Goal: Task Accomplishment & Management: Manage account settings

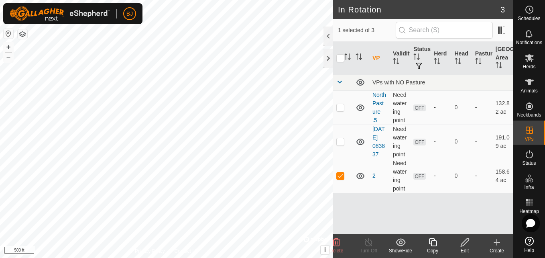
checkbox input "true"
checkbox input "false"
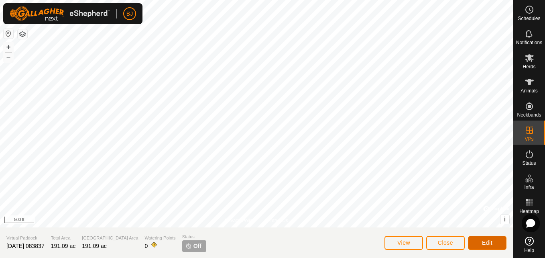
click at [495, 244] on button "Edit" at bounding box center [487, 243] width 39 height 14
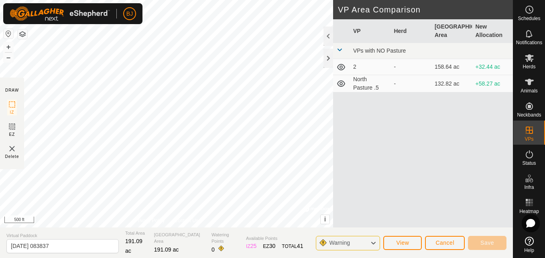
click at [341, 83] on icon at bounding box center [341, 84] width 10 height 10
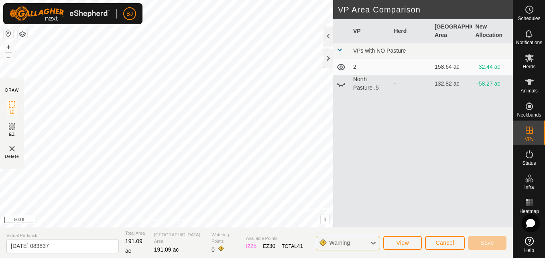
click at [343, 71] on icon at bounding box center [341, 67] width 10 height 10
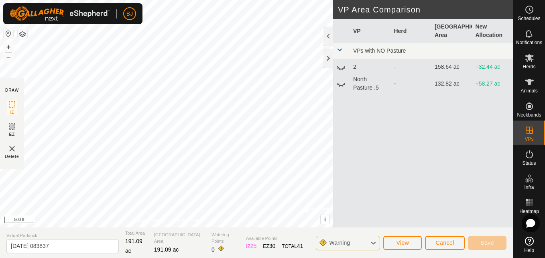
click at [342, 47] on span at bounding box center [339, 50] width 6 height 6
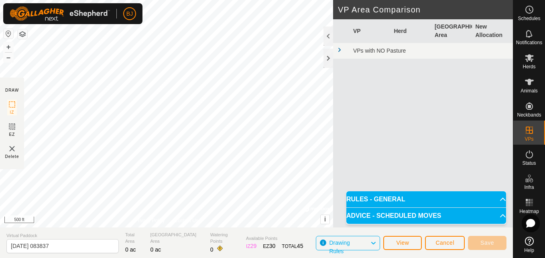
click at [299, 242] on section "Virtual Paddock 2025-08-01 083837 Total Area 0 ac Grazing Area 0 ac Watering Po…" at bounding box center [256, 242] width 513 height 30
click at [402, 136] on div "VP Herd Grazing Area New Allocation VPs with NO Pasture" at bounding box center [423, 132] width 180 height 227
click at [340, 47] on span at bounding box center [339, 50] width 6 height 6
click at [391, 243] on button "View" at bounding box center [402, 243] width 39 height 14
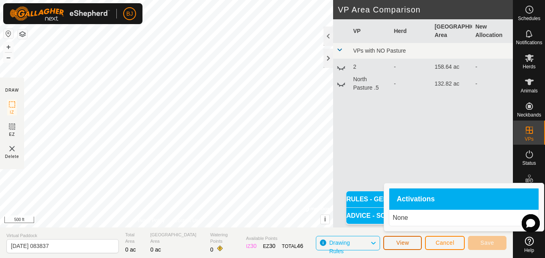
click at [391, 243] on button "View" at bounding box center [402, 243] width 39 height 14
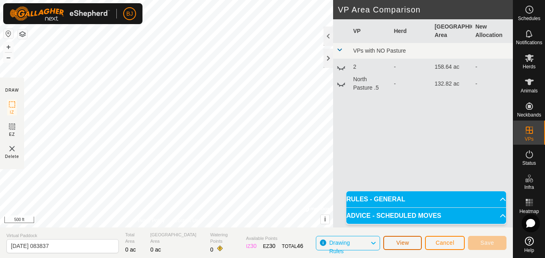
click at [392, 242] on button "View" at bounding box center [402, 243] width 39 height 14
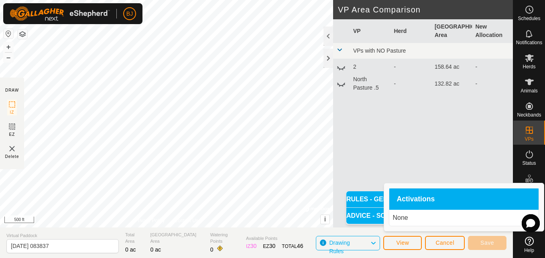
click at [419, 80] on div "-" at bounding box center [411, 83] width 35 height 8
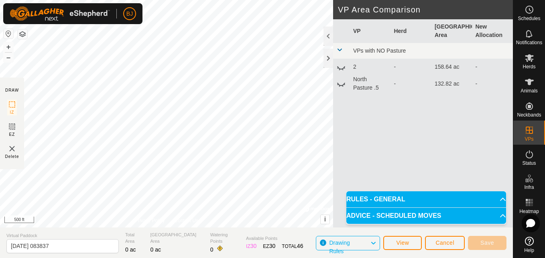
click at [419, 80] on div "-" at bounding box center [411, 83] width 35 height 8
click at [386, 82] on td "North Pasture .5" at bounding box center [370, 83] width 41 height 17
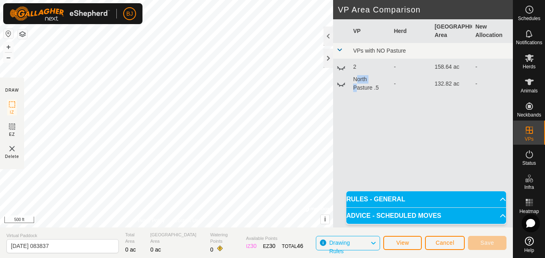
click at [386, 82] on td "North Pasture .5" at bounding box center [370, 83] width 41 height 17
click at [498, 84] on td "-" at bounding box center [492, 83] width 41 height 17
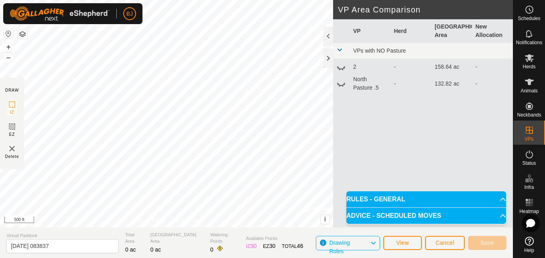
click at [478, 81] on td "-" at bounding box center [492, 83] width 41 height 17
click at [339, 49] on span at bounding box center [339, 50] width 6 height 6
click at [357, 67] on td "2" at bounding box center [370, 67] width 41 height 16
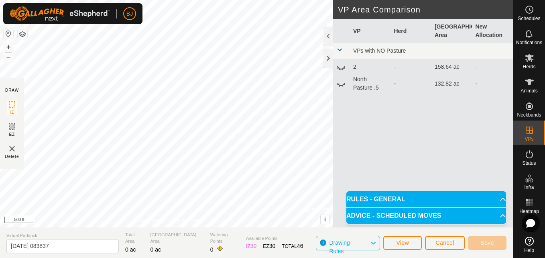
click at [357, 67] on td "2" at bounding box center [370, 67] width 41 height 16
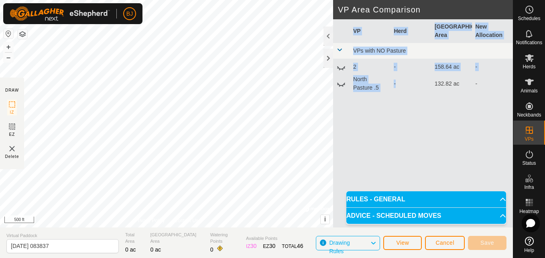
drag, startPoint x: 418, startPoint y: 94, endPoint x: 429, endPoint y: 85, distance: 14.3
click at [429, 85] on div "VP Herd Grazing Area New Allocation VPs with NO Pasture 2 - 158.64 ac - North P…" at bounding box center [423, 132] width 180 height 227
click at [429, 85] on td "-" at bounding box center [410, 83] width 41 height 17
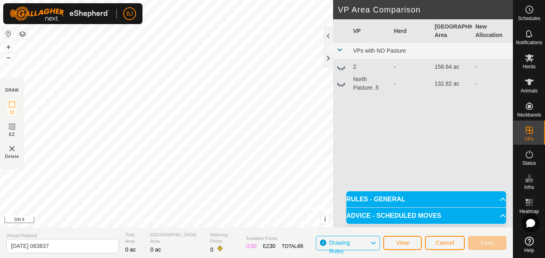
click at [429, 85] on td "-" at bounding box center [410, 83] width 41 height 17
click at [400, 196] on p-accordion-header "RULES - GENERAL" at bounding box center [426, 199] width 160 height 16
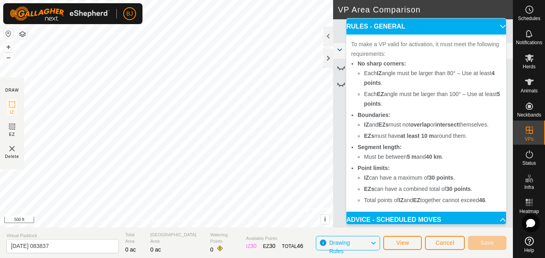
click at [495, 26] on p-accordion-header "RULES - GENERAL" at bounding box center [426, 26] width 160 height 16
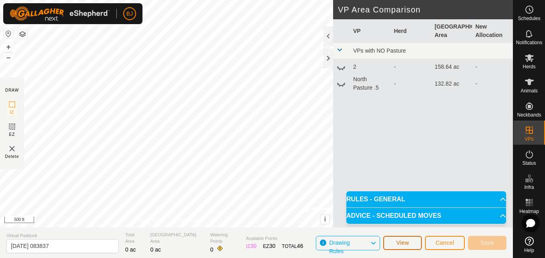
click at [399, 240] on span "View" at bounding box center [402, 242] width 13 height 6
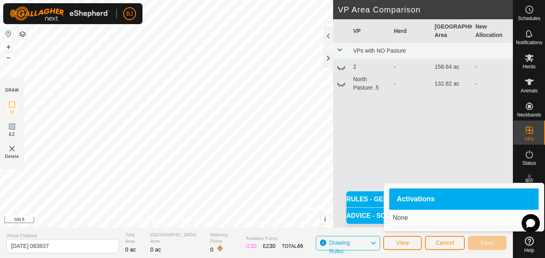
click at [410, 217] on p "None" at bounding box center [463, 218] width 143 height 10
click at [397, 217] on p "None" at bounding box center [463, 218] width 143 height 10
click at [367, 244] on span "Drawing Rules" at bounding box center [349, 243] width 41 height 10
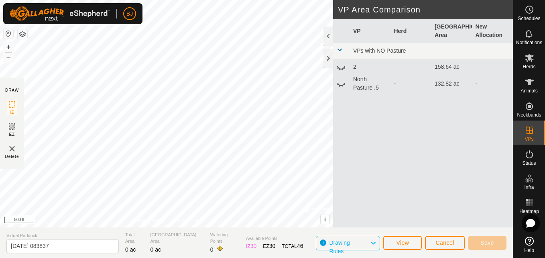
click at [9, 33] on button "button" at bounding box center [9, 34] width 10 height 10
click at [528, 79] on icon at bounding box center [529, 82] width 9 height 6
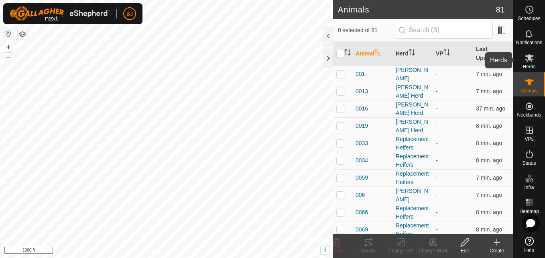
click at [529, 67] on span "Herds" at bounding box center [528, 66] width 13 height 5
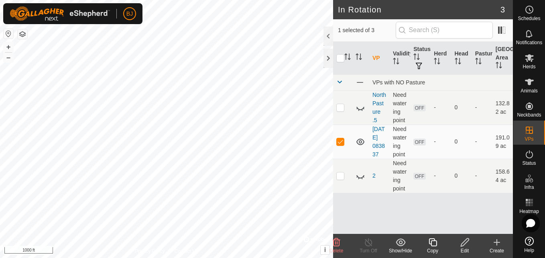
checkbox input "false"
click at [341, 179] on p-checkbox at bounding box center [340, 175] width 8 height 6
checkbox input "true"
click at [339, 142] on p-checkbox at bounding box center [340, 141] width 8 height 6
checkbox input "true"
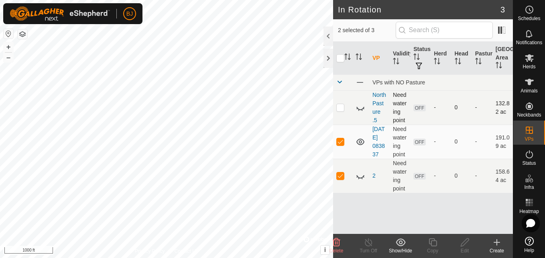
click at [340, 108] on p-checkbox at bounding box center [340, 107] width 8 height 6
checkbox input "true"
click at [337, 243] on icon at bounding box center [337, 242] width 8 height 8
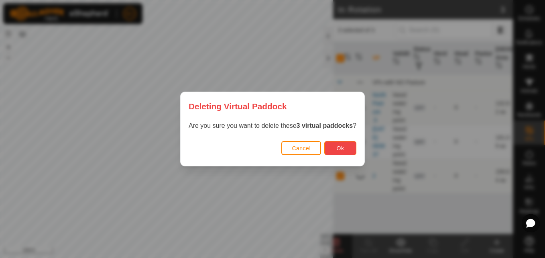
click at [339, 145] on span "Ok" at bounding box center [341, 148] width 8 height 6
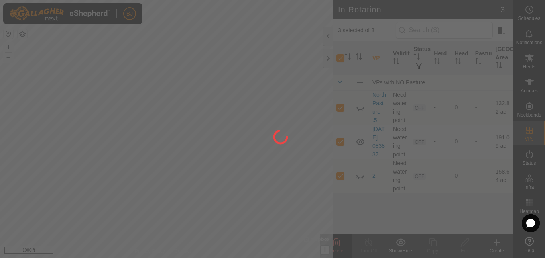
checkbox input "false"
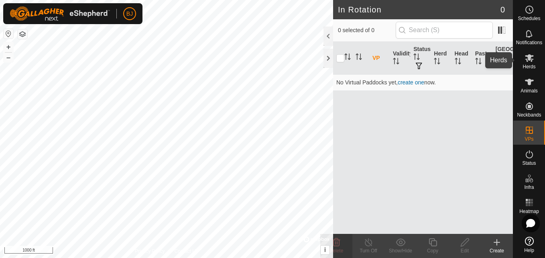
click at [528, 60] on icon at bounding box center [529, 58] width 9 height 8
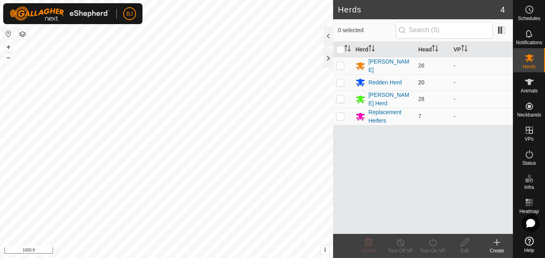
click at [340, 80] on p-checkbox at bounding box center [340, 82] width 8 height 6
checkbox input "true"
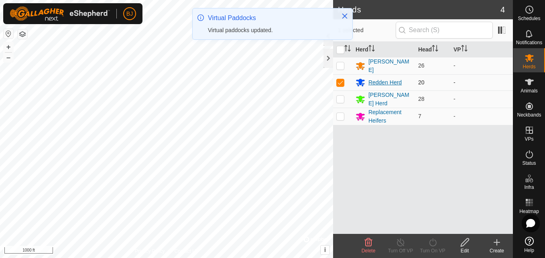
click at [367, 84] on div "Redden Herd" at bounding box center [384, 82] width 56 height 10
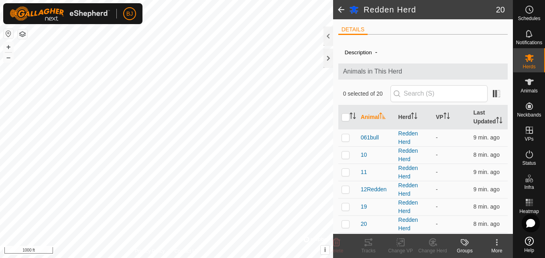
click at [7, 33] on button "button" at bounding box center [9, 34] width 10 height 10
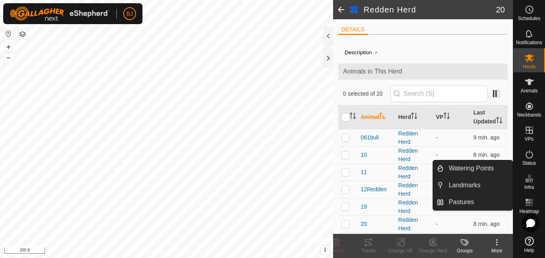
click at [339, 8] on span at bounding box center [341, 9] width 16 height 19
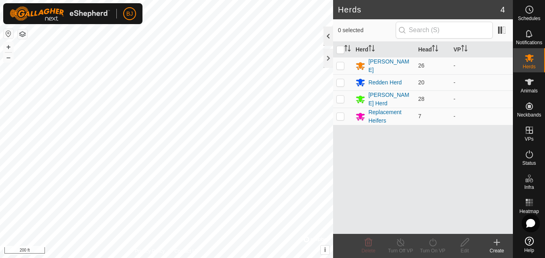
click at [329, 37] on div at bounding box center [328, 35] width 10 height 19
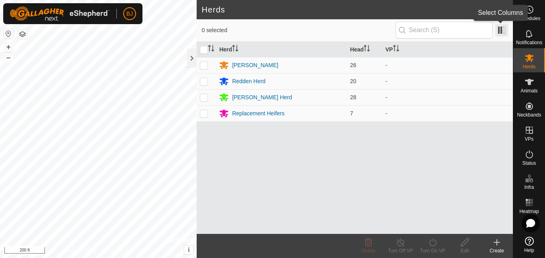
click at [507, 34] on span at bounding box center [501, 30] width 13 height 13
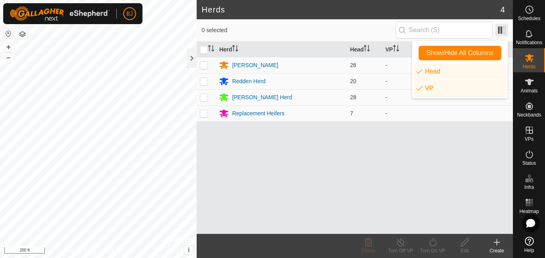
click at [503, 33] on span at bounding box center [501, 30] width 13 height 13
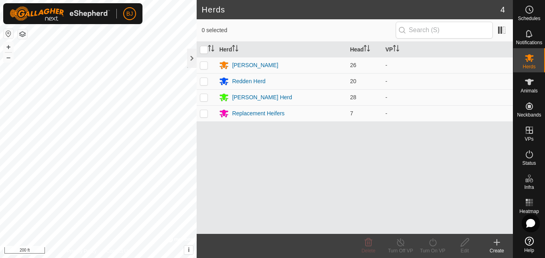
click at [211, 7] on h2 "Herds" at bounding box center [350, 10] width 299 height 10
click at [499, 33] on span at bounding box center [501, 30] width 13 height 13
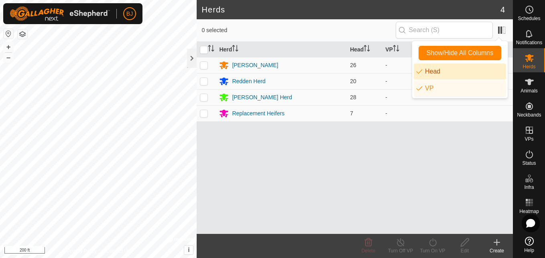
click at [439, 75] on li "Head" at bounding box center [460, 71] width 92 height 16
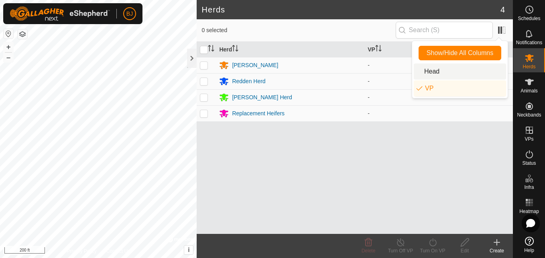
click at [439, 75] on li "Head" at bounding box center [460, 71] width 92 height 16
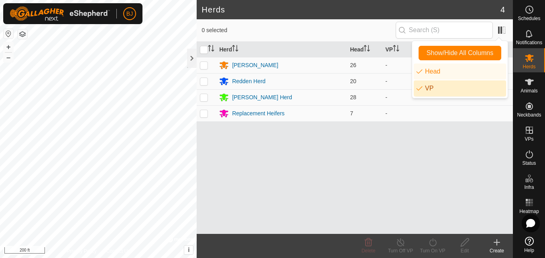
click at [431, 83] on li "VP" at bounding box center [460, 88] width 92 height 16
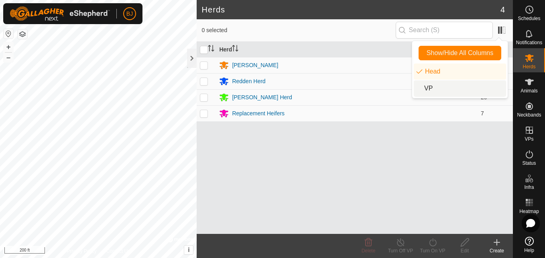
click at [431, 83] on li "VP" at bounding box center [460, 88] width 92 height 16
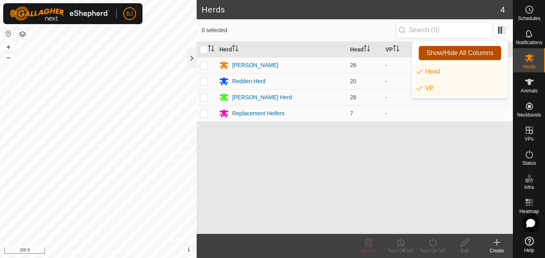
click at [459, 48] on button "Show/Hide All Columns" at bounding box center [460, 53] width 83 height 14
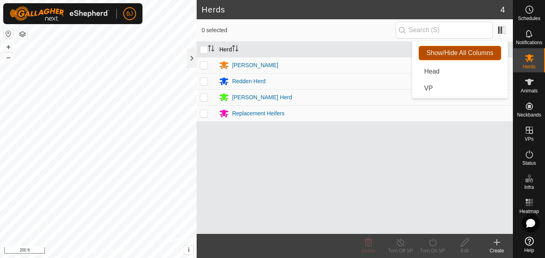
click at [459, 48] on button "Show/Hide All Columns" at bounding box center [460, 53] width 83 height 14
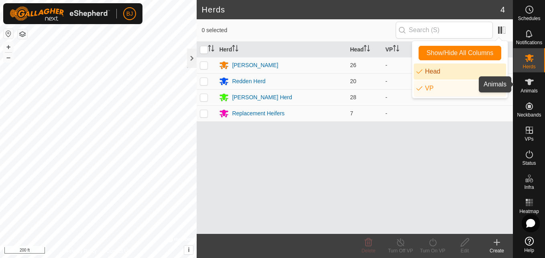
click at [521, 79] on div "Animals" at bounding box center [529, 84] width 32 height 24
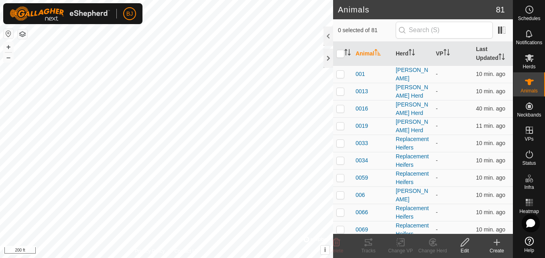
click at [22, 33] on button "button" at bounding box center [23, 34] width 10 height 10
click at [8, 47] on button "+" at bounding box center [9, 47] width 10 height 10
click at [7, 57] on button "–" at bounding box center [9, 58] width 10 height 10
click at [6, 33] on button "button" at bounding box center [9, 34] width 10 height 10
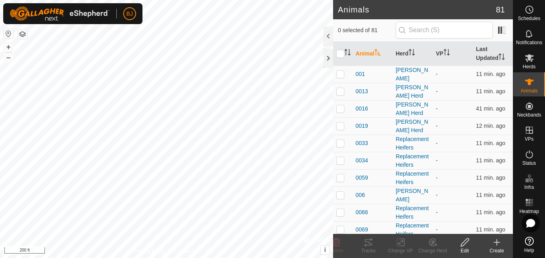
click at [534, 0] on html "BJ Schedules Notifications Herds Animals Neckbands VPs Status Infra Heatmap Hel…" at bounding box center [272, 129] width 545 height 258
checkbox input "true"
click at [527, 151] on icon at bounding box center [529, 154] width 10 height 10
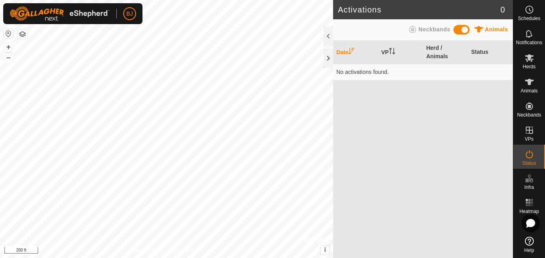
click at [527, 151] on icon at bounding box center [529, 154] width 10 height 10
click at [328, 249] on button "i" at bounding box center [325, 249] width 9 height 9
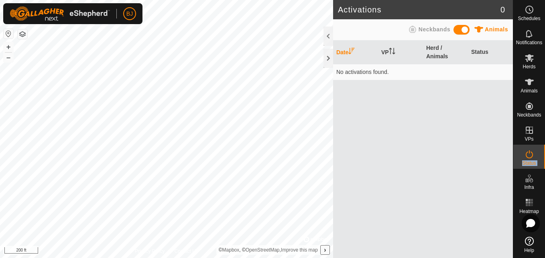
click at [328, 249] on button "›" at bounding box center [325, 249] width 9 height 9
click at [313, 238] on div at bounding box center [316, 239] width 26 height 8
click at [304, 238] on div at bounding box center [316, 239] width 26 height 8
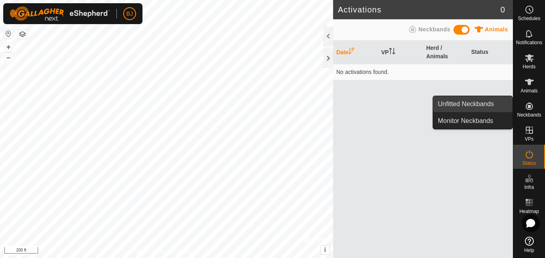
click at [499, 102] on link "Unfitted Neckbands" at bounding box center [472, 104] width 79 height 16
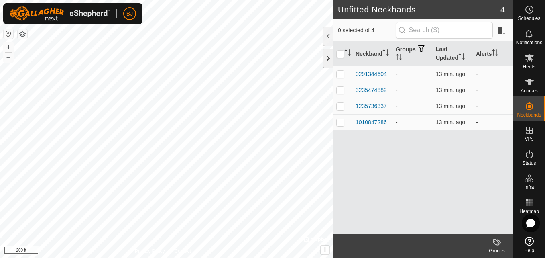
click at [327, 62] on div at bounding box center [328, 58] width 10 height 19
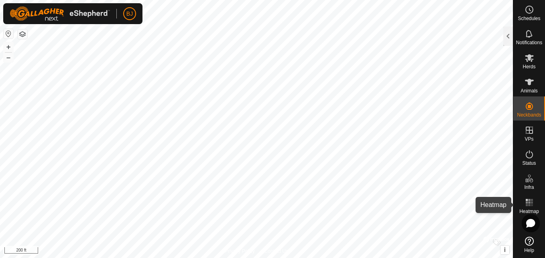
click at [535, 207] on es-heatmap-svg-icon at bounding box center [529, 202] width 14 height 13
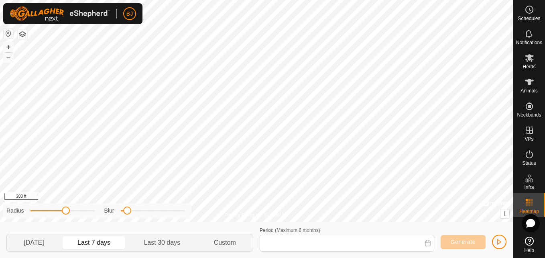
type input "Aug 04, 2025 - Aug 10, 2025"
click at [535, 207] on es-heatmap-svg-icon at bounding box center [529, 202] width 14 height 13
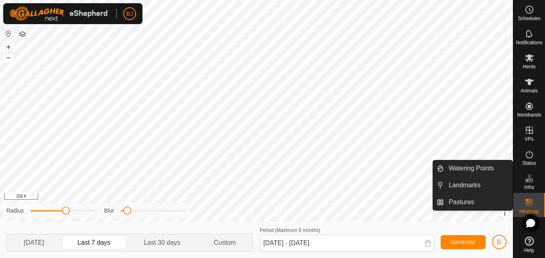
click at [528, 185] on span "Infra" at bounding box center [529, 187] width 10 height 5
click at [478, 166] on link "Watering Points" at bounding box center [478, 168] width 69 height 16
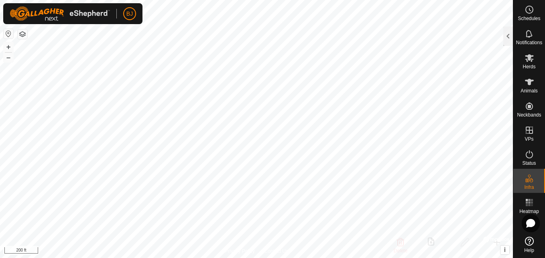
click at [22, 31] on button "button" at bounding box center [23, 34] width 10 height 10
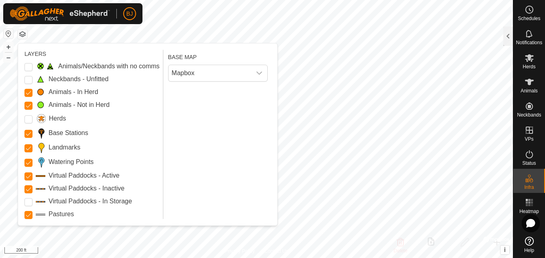
drag, startPoint x: 134, startPoint y: 218, endPoint x: 140, endPoint y: 191, distance: 27.0
click at [140, 191] on div "Animals/Neckbands with no comms Neckbands - Unfitted Animals - In Herd Animals …" at bounding box center [91, 139] width 135 height 157
drag, startPoint x: 140, startPoint y: 191, endPoint x: 255, endPoint y: 77, distance: 162.6
click at [255, 77] on div "dropdown trigger" at bounding box center [259, 73] width 16 height 16
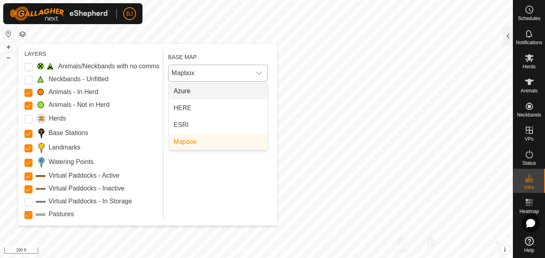
click at [228, 88] on li "Azure" at bounding box center [218, 91] width 99 height 16
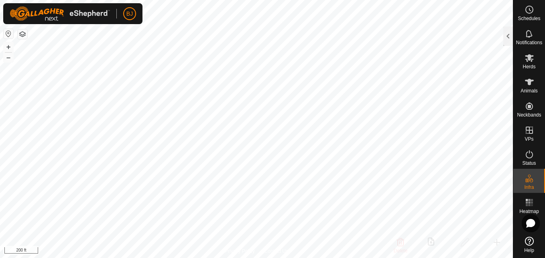
click at [22, 33] on button "button" at bounding box center [23, 34] width 10 height 10
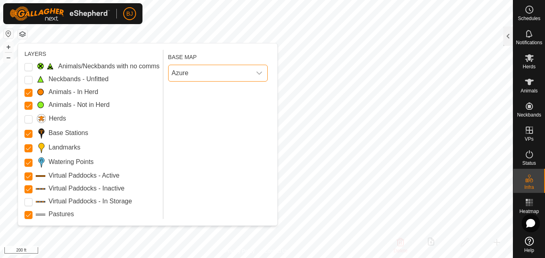
click at [185, 79] on span "Azure" at bounding box center [210, 73] width 83 height 16
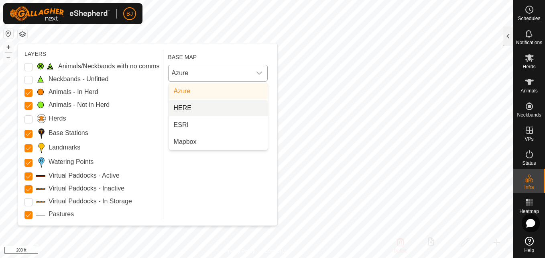
click at [188, 110] on li "HERE" at bounding box center [218, 108] width 99 height 16
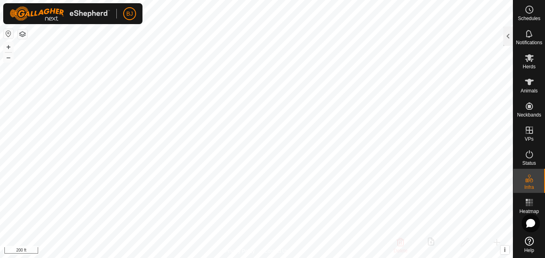
click at [24, 35] on button "button" at bounding box center [23, 34] width 10 height 10
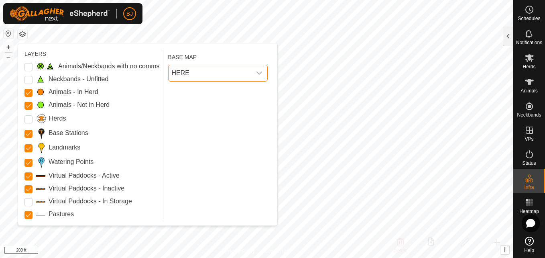
click at [187, 75] on span "HERE" at bounding box center [210, 73] width 83 height 16
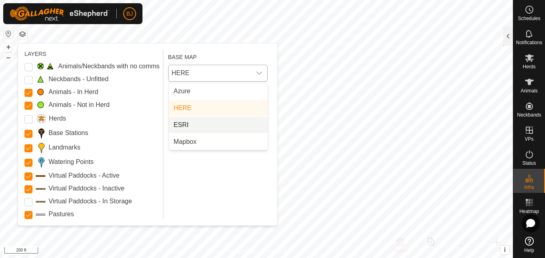
click at [183, 122] on li "ESRI" at bounding box center [218, 125] width 99 height 16
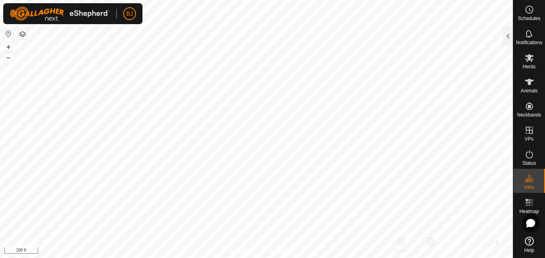
click at [22, 33] on button "button" at bounding box center [23, 34] width 10 height 10
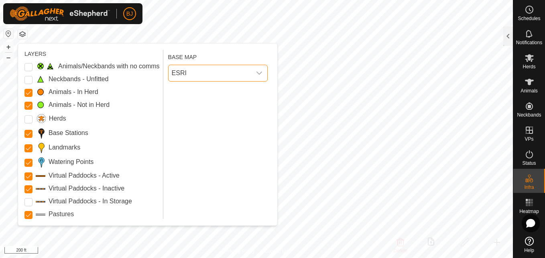
click at [185, 78] on span "ESRI" at bounding box center [210, 73] width 83 height 16
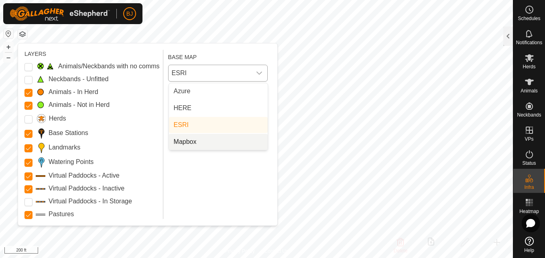
click at [178, 142] on li "Mapbox" at bounding box center [218, 142] width 99 height 16
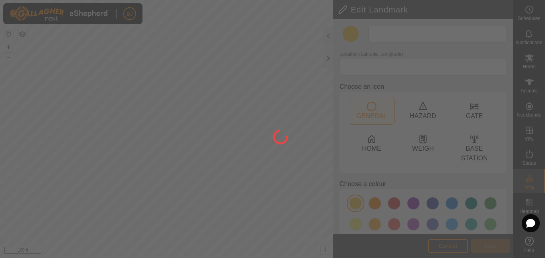
type input "Landmark"
type input "36.062971, -87.304070"
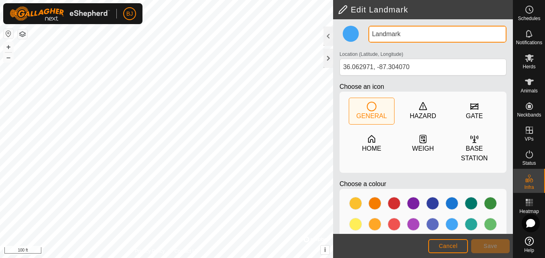
click at [422, 34] on input "Landmark" at bounding box center [437, 34] width 138 height 17
type input "L"
type input "w"
type input "HC WT 1"
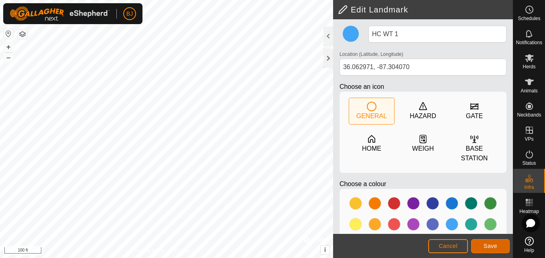
click at [479, 245] on button "Save" at bounding box center [490, 246] width 39 height 14
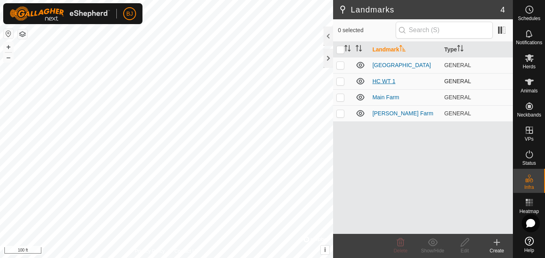
click at [380, 81] on link "HC WT 1" at bounding box center [383, 81] width 23 height 6
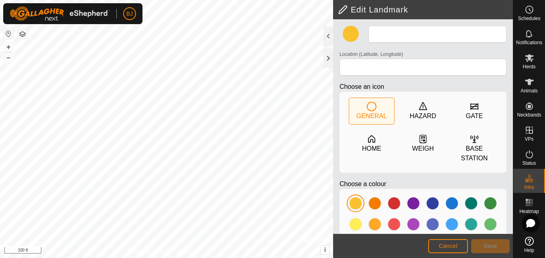
type input "HC WT 1"
type input "36.062971, -87.304070"
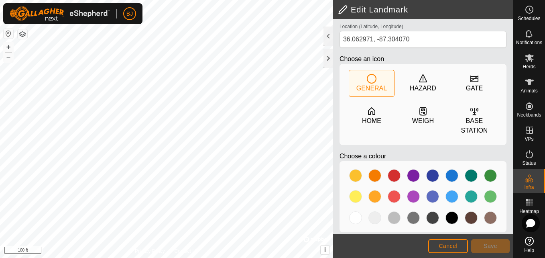
scroll to position [29, 0]
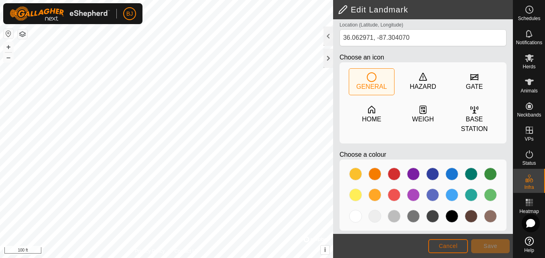
click at [440, 246] on span "Cancel" at bounding box center [448, 245] width 19 height 6
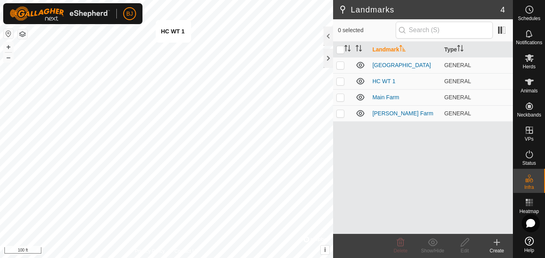
checkbox input "true"
click at [463, 244] on icon at bounding box center [465, 242] width 10 height 10
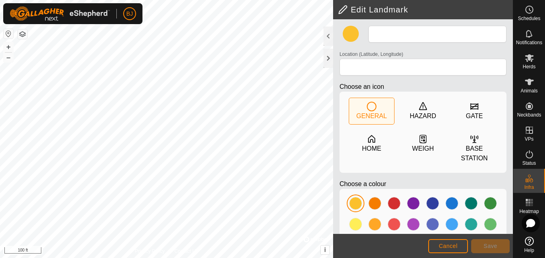
type input "HC WT 1"
type input "36.062971, -87.304070"
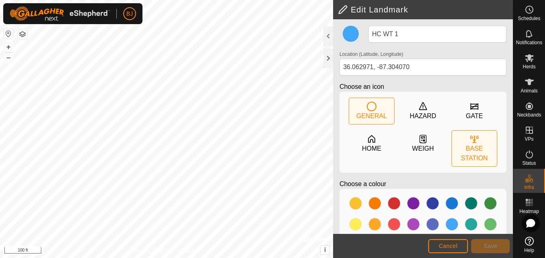
click at [482, 144] on div "BASE STATION" at bounding box center [474, 153] width 45 height 19
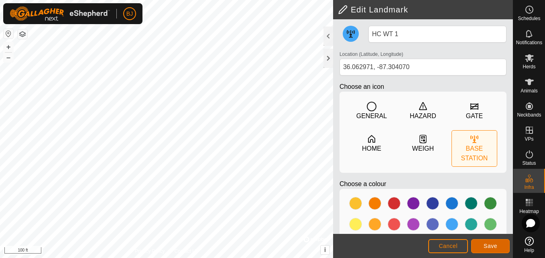
click at [480, 246] on button "Save" at bounding box center [490, 246] width 39 height 14
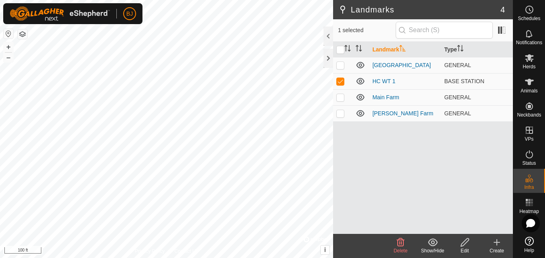
checkbox input "false"
click at [380, 80] on link "HC WT 1" at bounding box center [383, 81] width 23 height 6
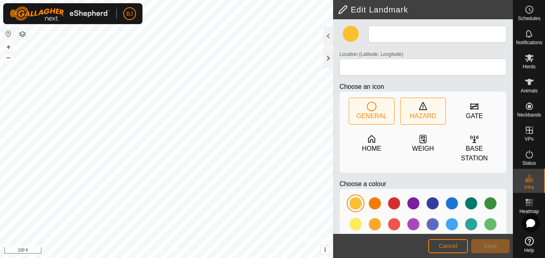
type input "HC WT 1"
type input "36.062971, -87.304070"
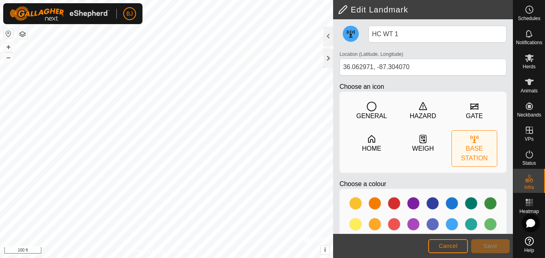
click at [475, 144] on div "BASE STATION" at bounding box center [474, 153] width 45 height 19
click at [482, 241] on button "Save" at bounding box center [490, 246] width 39 height 14
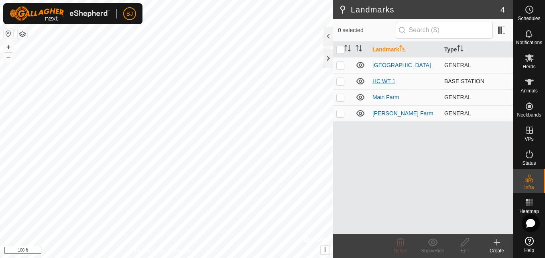
click at [376, 81] on link "HC WT 1" at bounding box center [383, 81] width 23 height 6
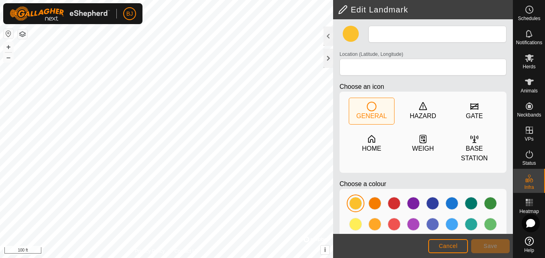
type input "HC WT 1"
type input "36.062971, -87.304070"
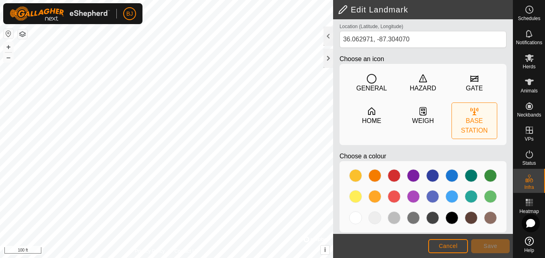
scroll to position [29, 0]
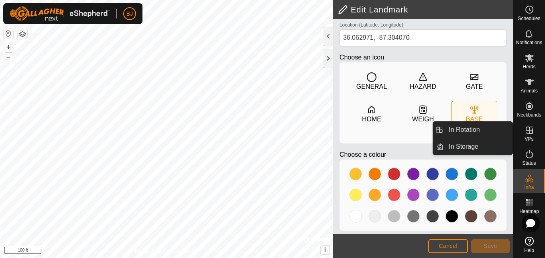
click at [527, 131] on icon at bounding box center [529, 130] width 10 height 10
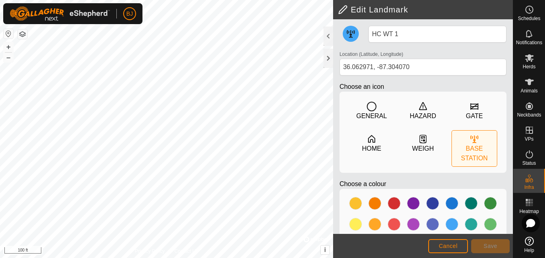
click at [467, 148] on div "BASE STATION" at bounding box center [474, 153] width 45 height 19
drag, startPoint x: 467, startPoint y: 148, endPoint x: 459, endPoint y: 139, distance: 11.4
click at [459, 139] on div "BASE STATION" at bounding box center [474, 148] width 45 height 36
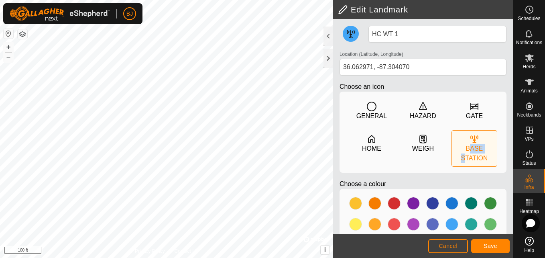
click at [459, 139] on div "BASE STATION" at bounding box center [474, 148] width 45 height 36
drag, startPoint x: 459, startPoint y: 139, endPoint x: 446, endPoint y: 119, distance: 24.3
click at [446, 119] on div "[GEOGRAPHIC_DATA] HOME [GEOGRAPHIC_DATA]" at bounding box center [422, 131] width 167 height 81
click at [470, 142] on icon at bounding box center [475, 139] width 10 height 10
click at [476, 145] on div "BASE STATION" at bounding box center [474, 153] width 45 height 19
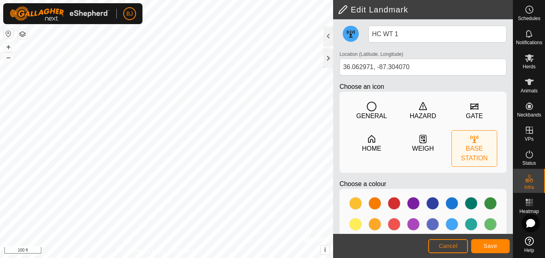
click at [354, 35] on icon at bounding box center [351, 34] width 10 height 10
click at [465, 130] on div "[GEOGRAPHIC_DATA] HOME [GEOGRAPHIC_DATA]" at bounding box center [422, 131] width 167 height 81
click at [367, 108] on icon at bounding box center [372, 107] width 10 height 10
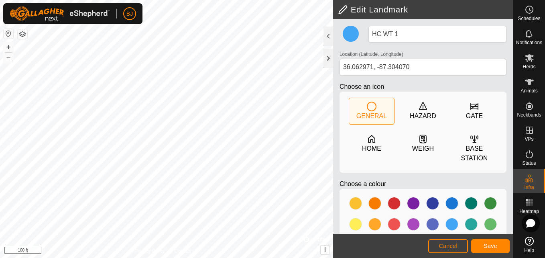
click at [367, 108] on icon at bounding box center [372, 107] width 10 height 10
click at [460, 115] on div "GATE" at bounding box center [474, 111] width 45 height 26
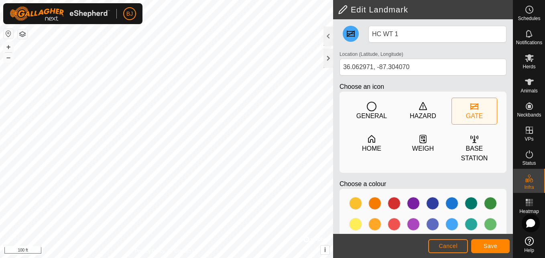
click at [460, 115] on div "GATE" at bounding box center [474, 111] width 45 height 26
click at [373, 113] on div "GENERAL" at bounding box center [371, 116] width 30 height 10
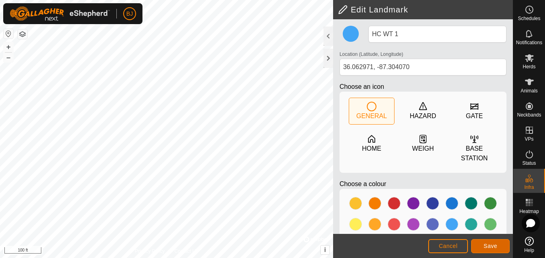
click at [496, 247] on span "Save" at bounding box center [491, 245] width 14 height 6
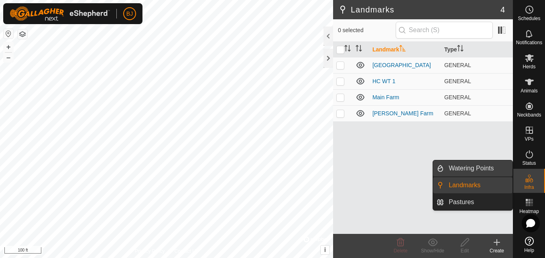
click at [492, 174] on link "Watering Points" at bounding box center [478, 168] width 69 height 16
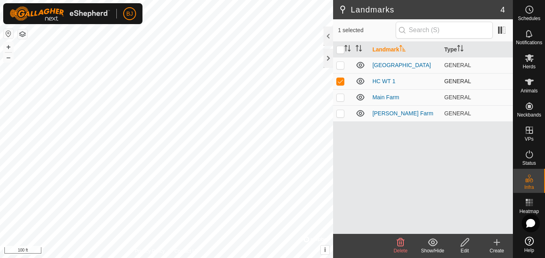
click at [338, 81] on p-checkbox at bounding box center [340, 81] width 8 height 6
checkbox input "true"
click at [399, 243] on icon at bounding box center [401, 242] width 10 height 10
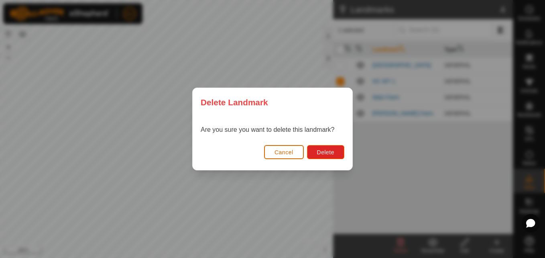
click at [274, 147] on button "Cancel" at bounding box center [284, 152] width 40 height 14
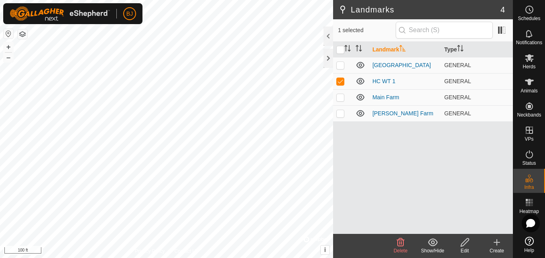
click at [493, 240] on icon at bounding box center [497, 242] width 10 height 10
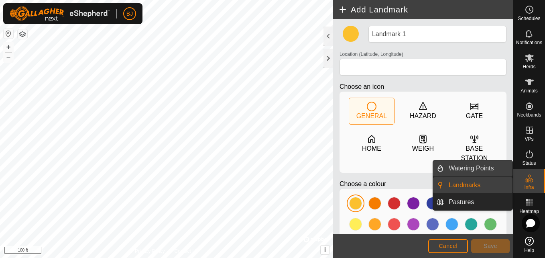
click at [500, 171] on link "Watering Points" at bounding box center [478, 168] width 69 height 16
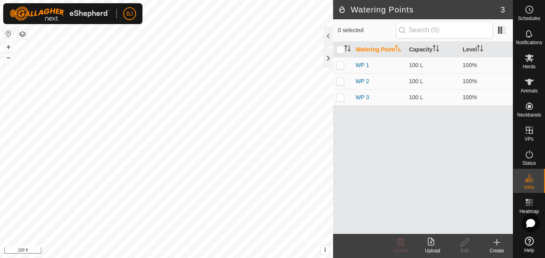
click at [492, 246] on icon at bounding box center [497, 242] width 10 height 10
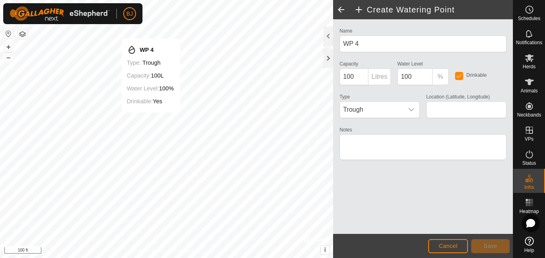
type input "36.063037, -87.304071"
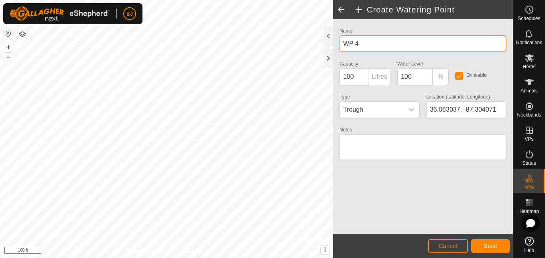
click at [375, 49] on input "WP 4" at bounding box center [422, 43] width 167 height 17
type input "W"
click at [375, 49] on input "HC WP" at bounding box center [422, 43] width 167 height 17
type input "HC WP 2"
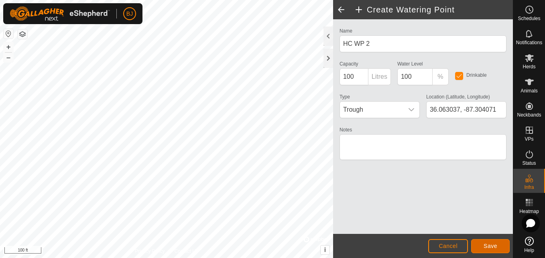
click at [476, 241] on button "Save" at bounding box center [490, 246] width 39 height 14
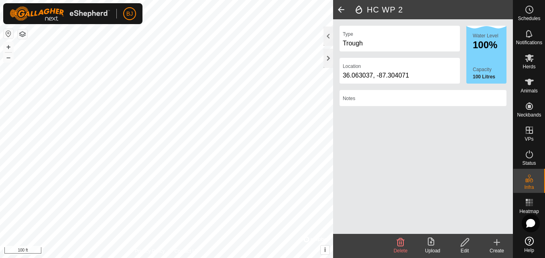
click at [339, 9] on span at bounding box center [341, 9] width 16 height 19
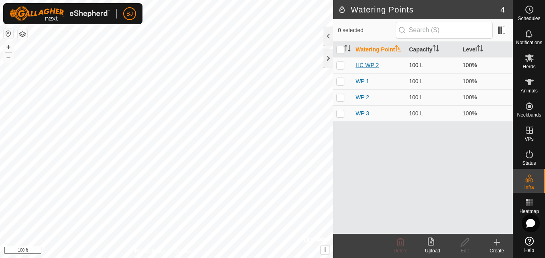
click at [364, 65] on link "HC WP 2" at bounding box center [367, 65] width 23 height 6
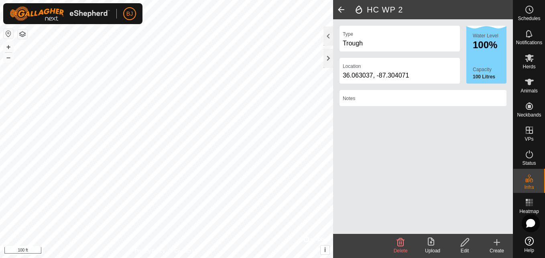
click at [400, 94] on div "Notes" at bounding box center [422, 98] width 167 height 16
click at [496, 244] on icon at bounding box center [497, 242] width 10 height 10
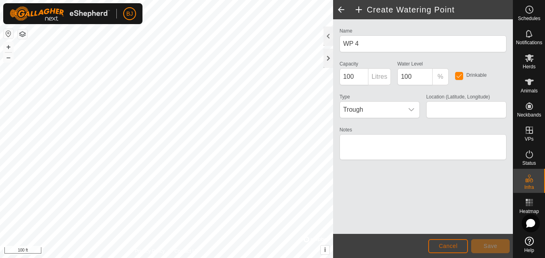
click at [446, 243] on span "Cancel" at bounding box center [448, 245] width 19 height 6
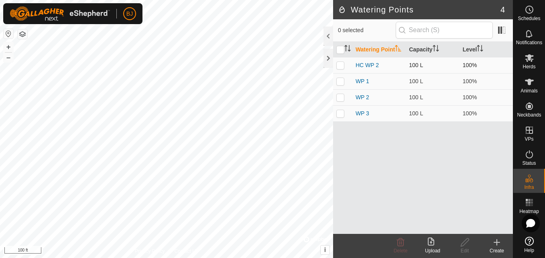
click at [335, 63] on td at bounding box center [342, 65] width 19 height 16
checkbox input "true"
click at [464, 244] on icon at bounding box center [465, 242] width 8 height 8
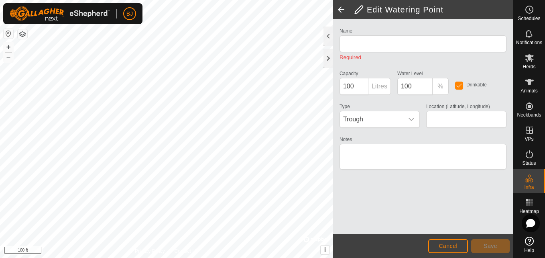
type input "HC WP 2"
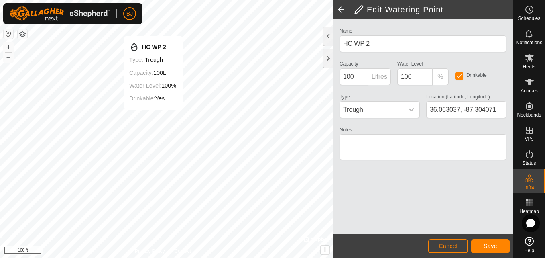
type input "36.063001, -87.304071"
click at [483, 245] on button "Save" at bounding box center [490, 246] width 39 height 14
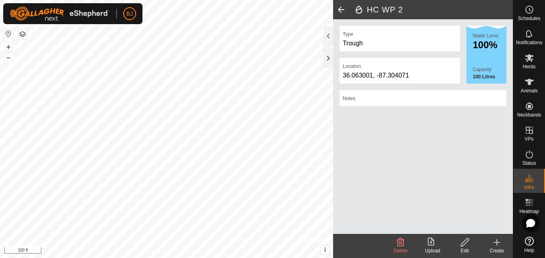
click at [428, 245] on icon at bounding box center [431, 241] width 6 height 8
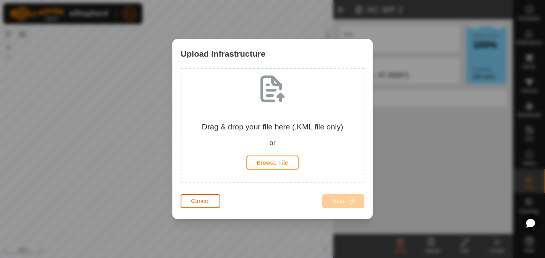
click at [188, 201] on button "Cancel" at bounding box center [201, 201] width 40 height 14
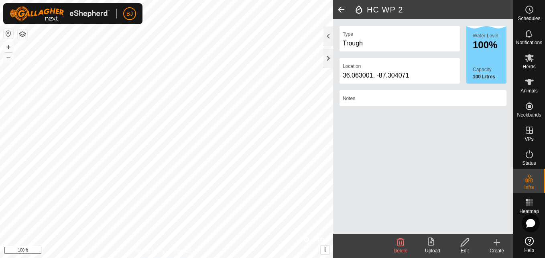
click at [339, 10] on span at bounding box center [341, 9] width 16 height 19
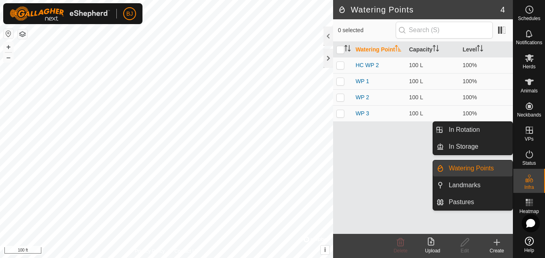
click at [484, 172] on link "Watering Points" at bounding box center [478, 168] width 69 height 16
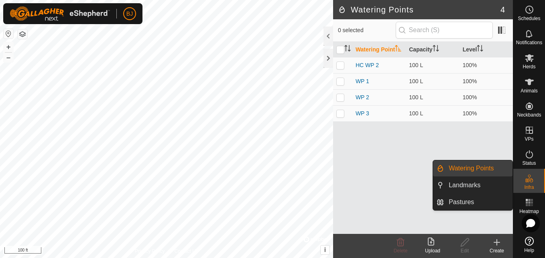
click at [484, 172] on link "Watering Points" at bounding box center [478, 168] width 69 height 16
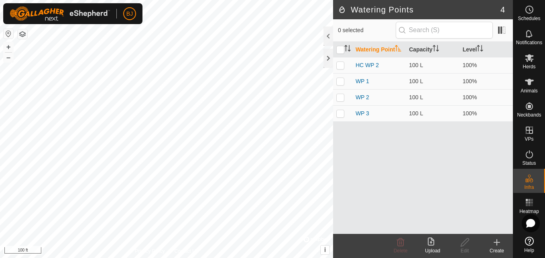
click at [411, 172] on div "Watering Point Capacity Level HC WP 2 100 L 100% WP 1 100 L 100% WP 2 100 L 100…" at bounding box center [423, 138] width 180 height 192
click at [501, 32] on span at bounding box center [501, 30] width 13 height 13
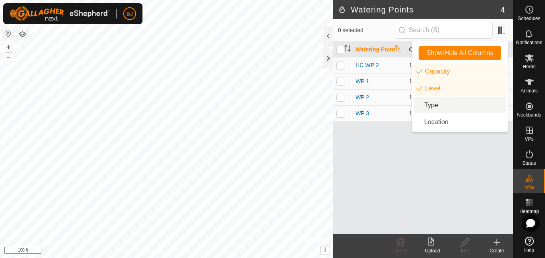
click at [427, 108] on li "Type" at bounding box center [460, 105] width 92 height 16
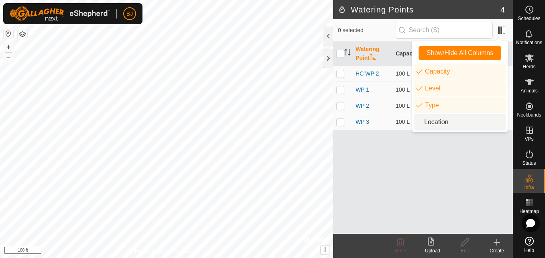
click at [434, 122] on li "Location" at bounding box center [460, 122] width 92 height 16
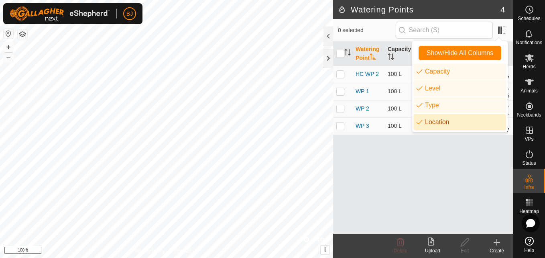
click at [400, 156] on div "Watering Point Capacity Level Type Location HC WP 2 100 L 100% Trough 36.063, -…" at bounding box center [423, 138] width 180 height 192
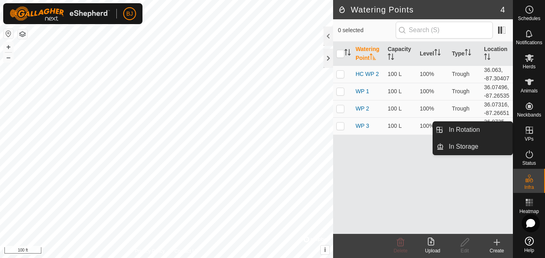
click at [525, 128] on icon at bounding box center [529, 130] width 10 height 10
click at [529, 136] on span "VPs" at bounding box center [528, 138] width 9 height 5
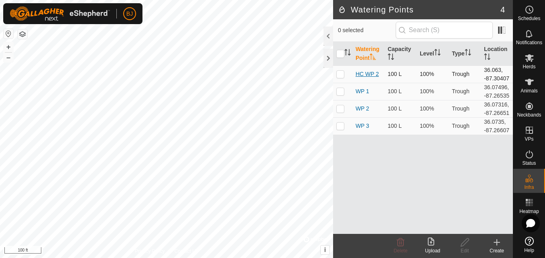
click at [368, 74] on link "HC WP 2" at bounding box center [367, 74] width 23 height 6
click at [153, 114] on div "HC WT 1 + – ⇧ i © Mapbox , © OpenStreetMap , Improve this map 100 ft" at bounding box center [166, 129] width 333 height 258
click at [154, 112] on div "HC WT 1 + – ⇧ i © Mapbox , © OpenStreetMap , Improve this map 100 ft" at bounding box center [166, 129] width 333 height 258
click at [157, 116] on div "HC WT 1 + – ⇧ i © Mapbox , © OpenStreetMap , Improve this map 100 ft" at bounding box center [166, 129] width 333 height 258
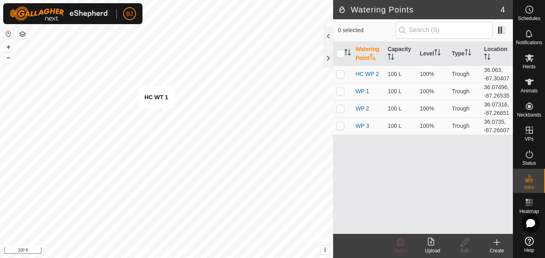
click at [157, 116] on div "HC WT 1 + – ⇧ i © Mapbox , © OpenStreetMap , Improve this map 100 ft" at bounding box center [166, 129] width 333 height 258
click at [151, 120] on div "HC WT 1 + – ⇧ i © Mapbox , © OpenStreetMap , Improve this map 100 ft" at bounding box center [166, 129] width 333 height 258
click at [358, 72] on link "HC WP 2" at bounding box center [367, 74] width 23 height 6
click at [339, 74] on p-checkbox at bounding box center [340, 74] width 8 height 6
checkbox input "true"
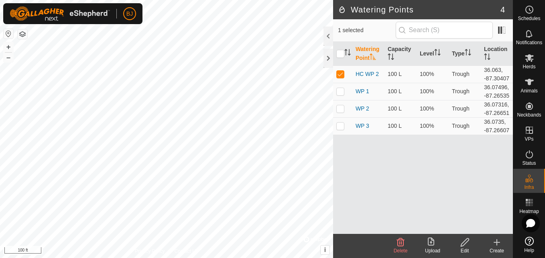
click at [460, 247] on div "Edit" at bounding box center [465, 250] width 32 height 7
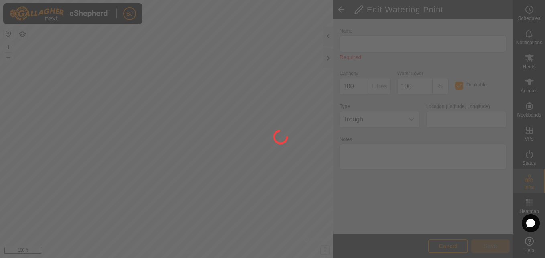
type input "HC WP 2"
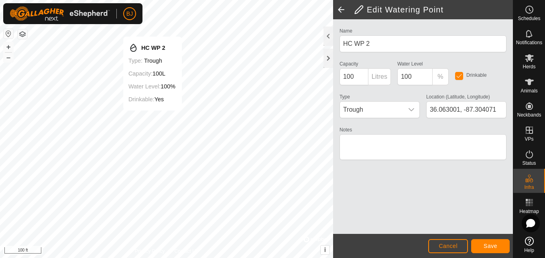
type input "36.063001, -87.304067"
click at [339, 9] on span at bounding box center [341, 9] width 16 height 19
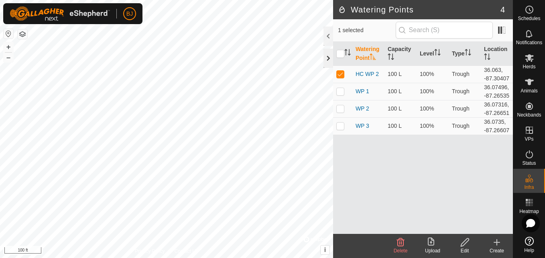
click at [328, 58] on div at bounding box center [328, 58] width 10 height 19
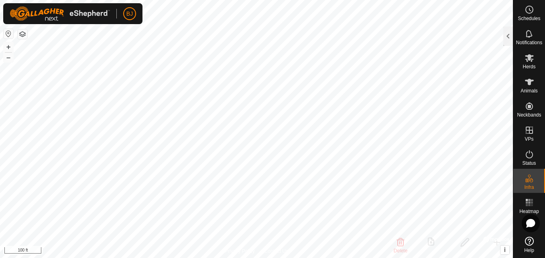
click at [238, 114] on div "HC WT 1 + – ⇧ i © Mapbox , © OpenStreetMap , Improve this map 100 ft" at bounding box center [256, 129] width 513 height 258
click at [216, 106] on div "HC WT 1 + – ⇧ i © Mapbox , © OpenStreetMap , Improve this map 100 ft" at bounding box center [256, 129] width 513 height 258
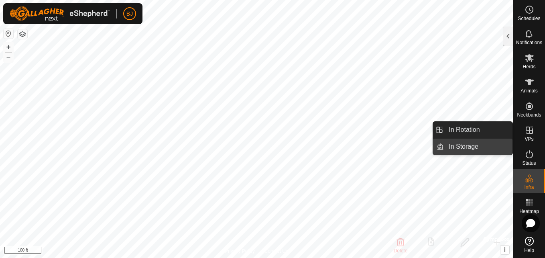
click at [491, 147] on link "In Storage" at bounding box center [478, 146] width 69 height 16
